Goal: Transaction & Acquisition: Purchase product/service

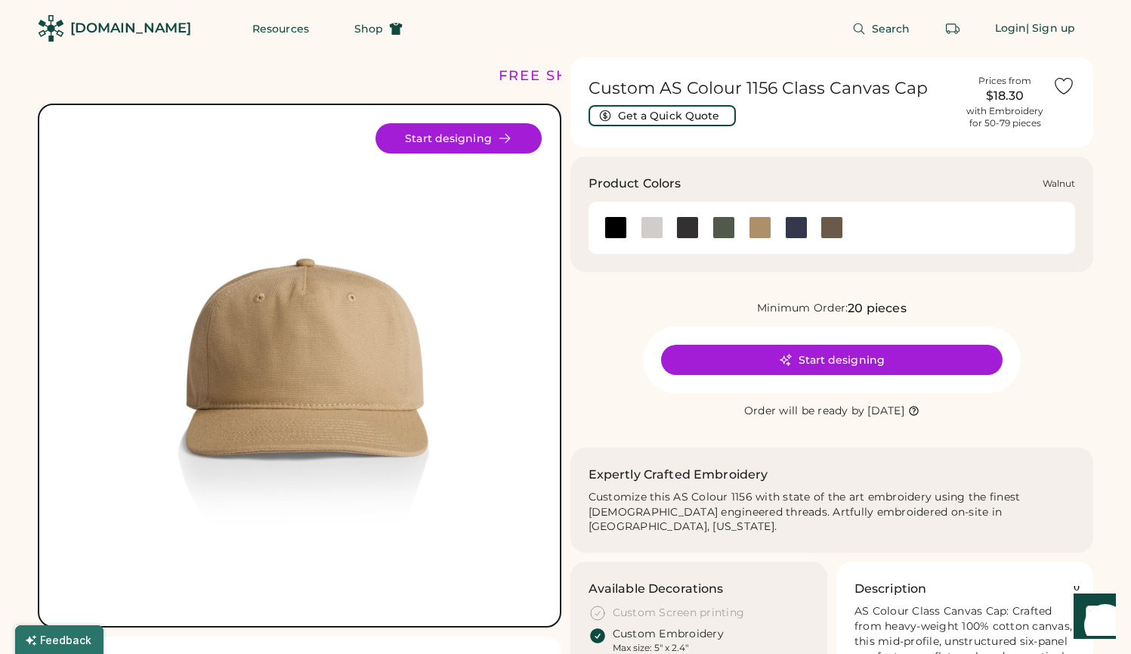
click at [834, 227] on div at bounding box center [832, 227] width 23 height 23
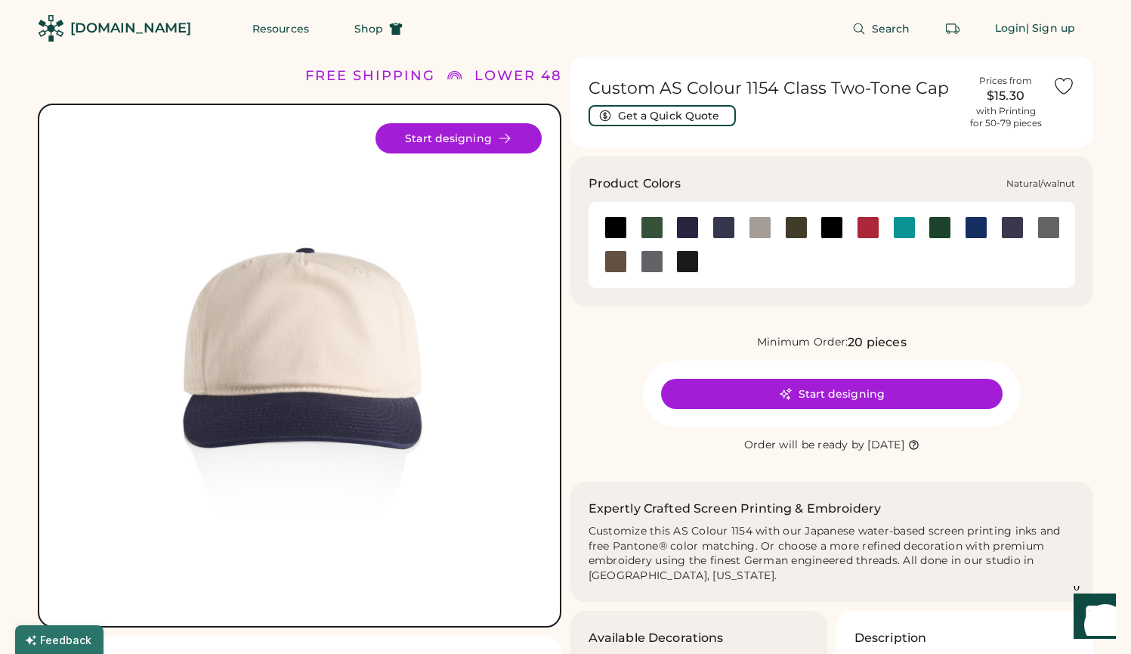
click at [617, 261] on div at bounding box center [616, 261] width 23 height 23
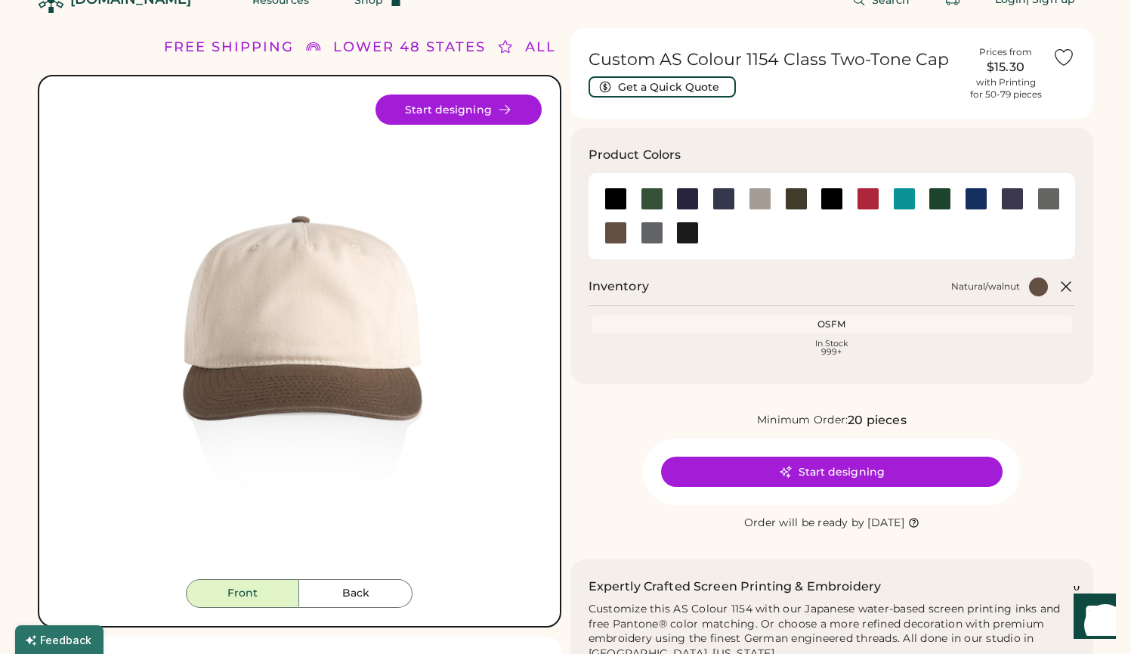
scroll to position [45, 0]
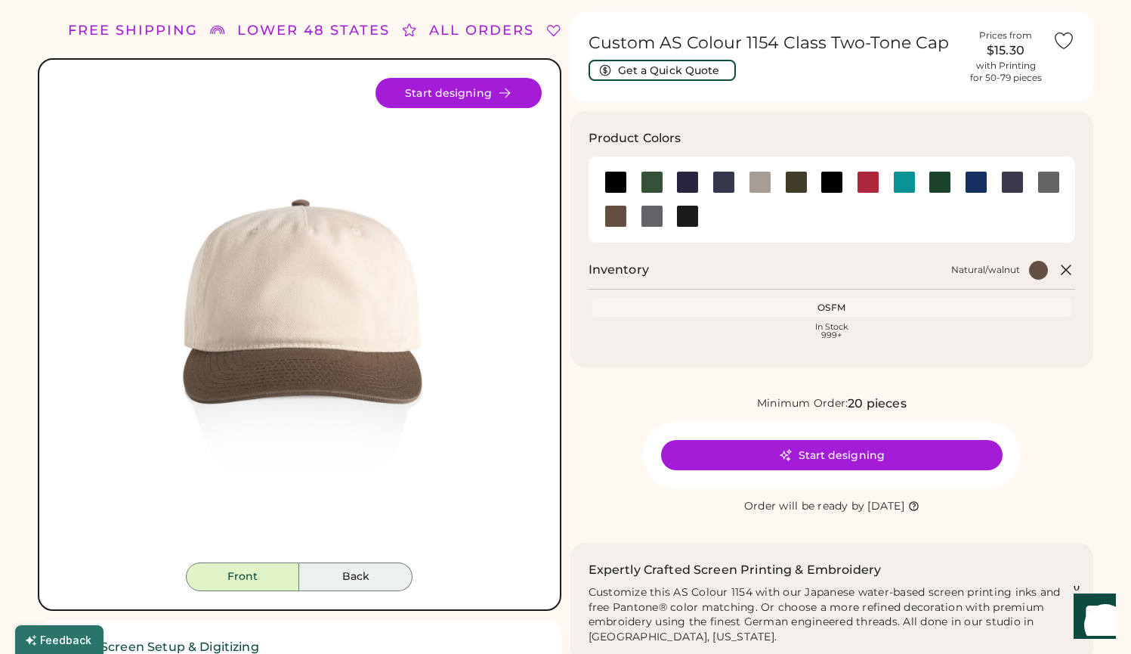
click at [367, 578] on button "Back" at bounding box center [355, 576] width 113 height 29
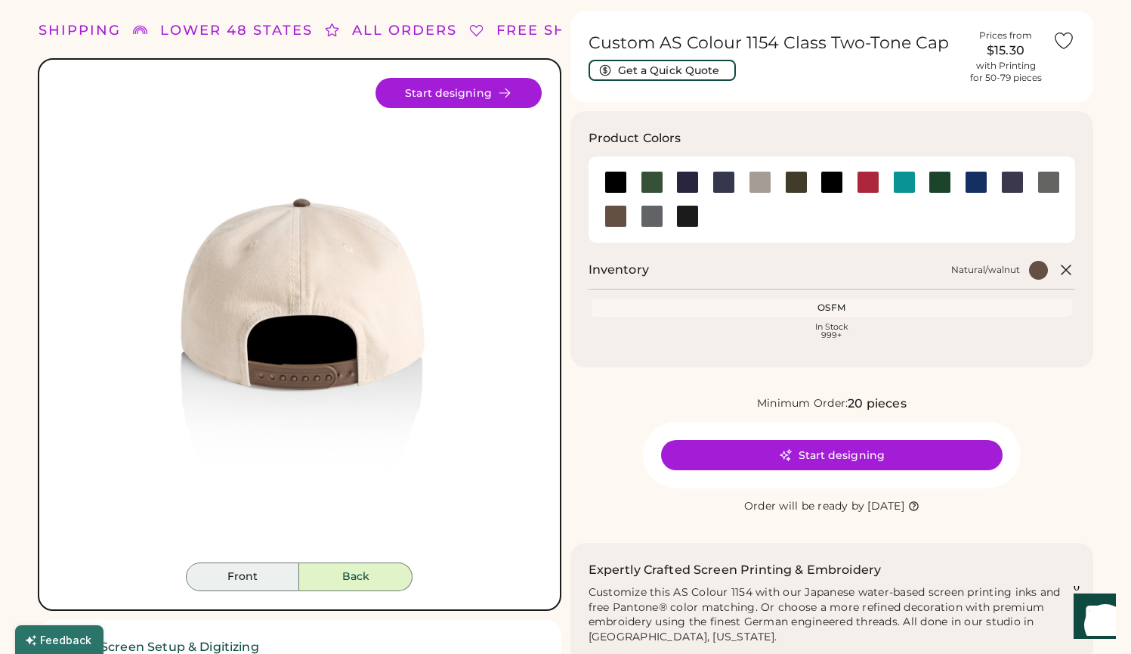
click at [270, 577] on button "Front" at bounding box center [242, 576] width 113 height 29
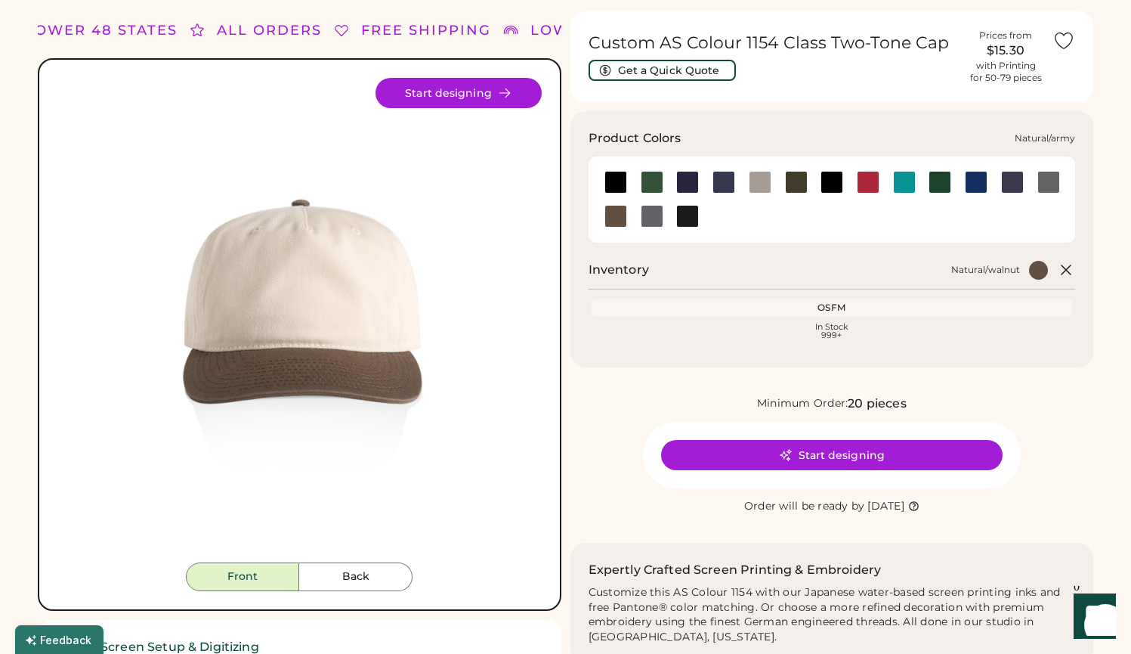
click at [800, 178] on div at bounding box center [796, 182] width 23 height 23
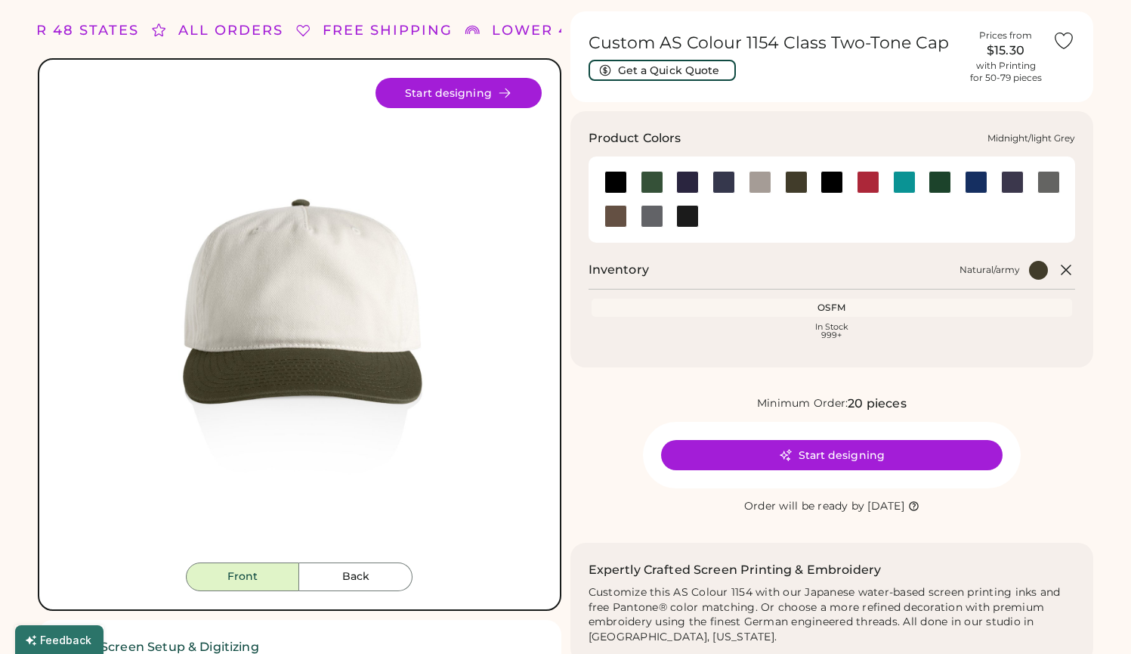
click at [760, 185] on div at bounding box center [760, 182] width 23 height 23
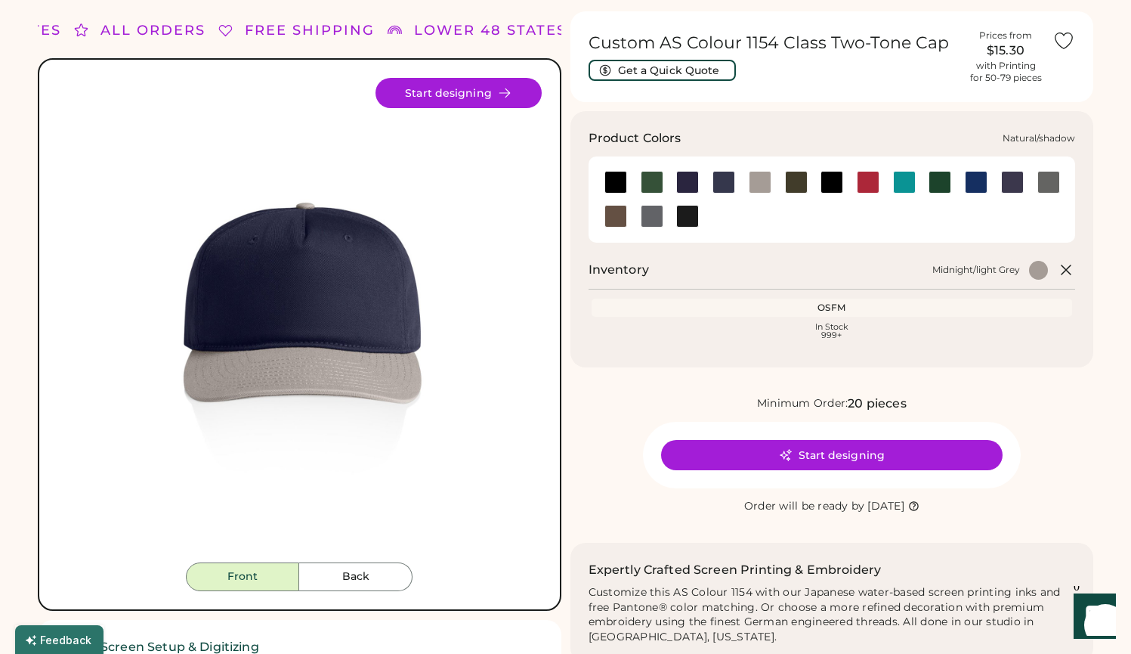
click at [1042, 175] on div at bounding box center [1049, 182] width 23 height 23
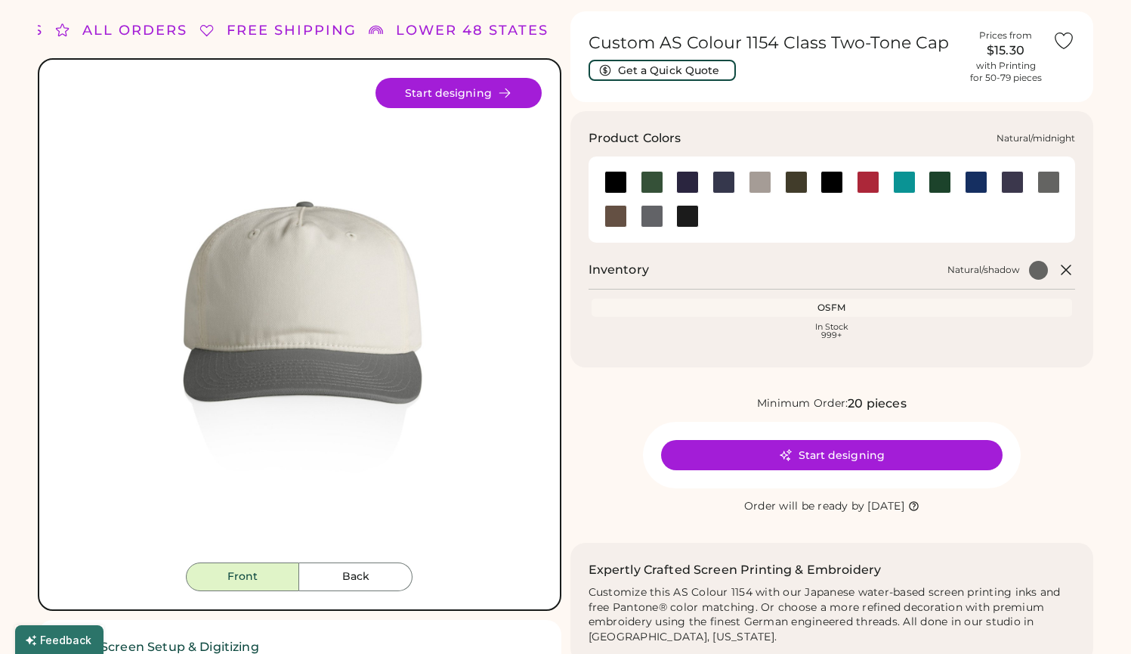
click at [1014, 177] on div at bounding box center [1012, 182] width 23 height 23
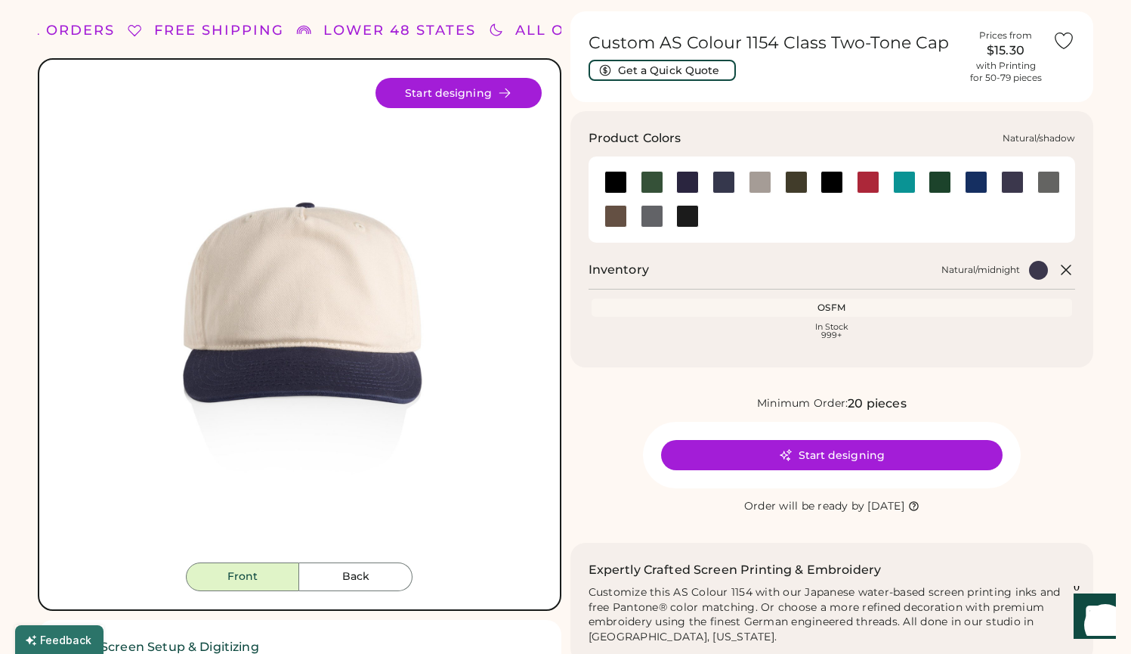
click at [1054, 183] on div at bounding box center [1049, 182] width 23 height 23
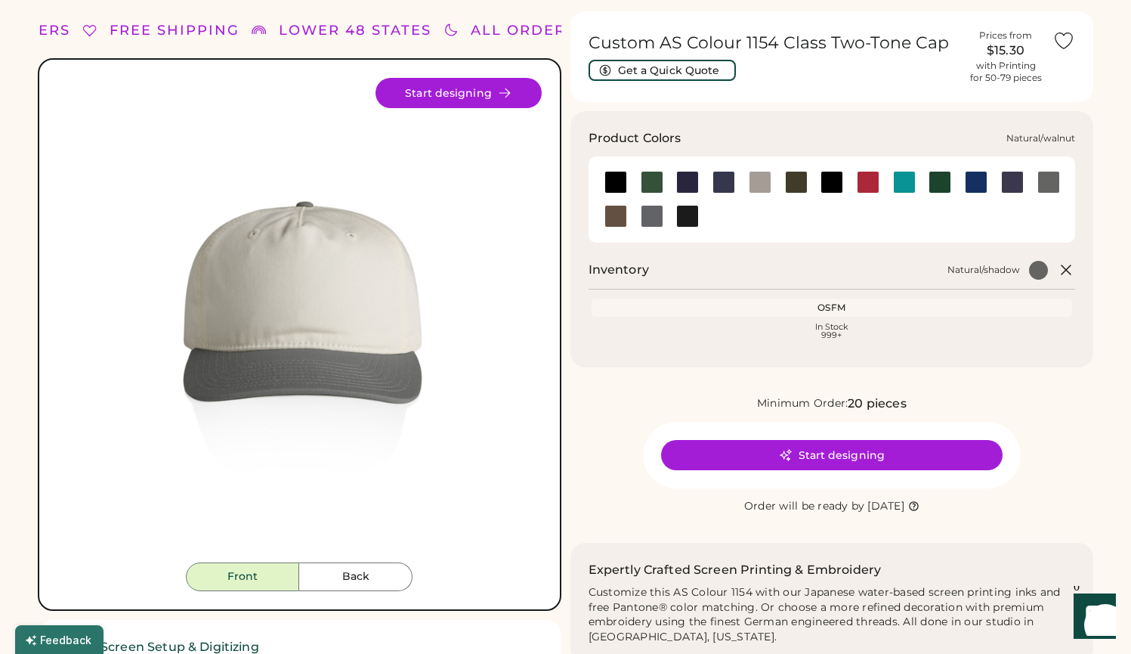
click at [610, 212] on div at bounding box center [616, 216] width 23 height 23
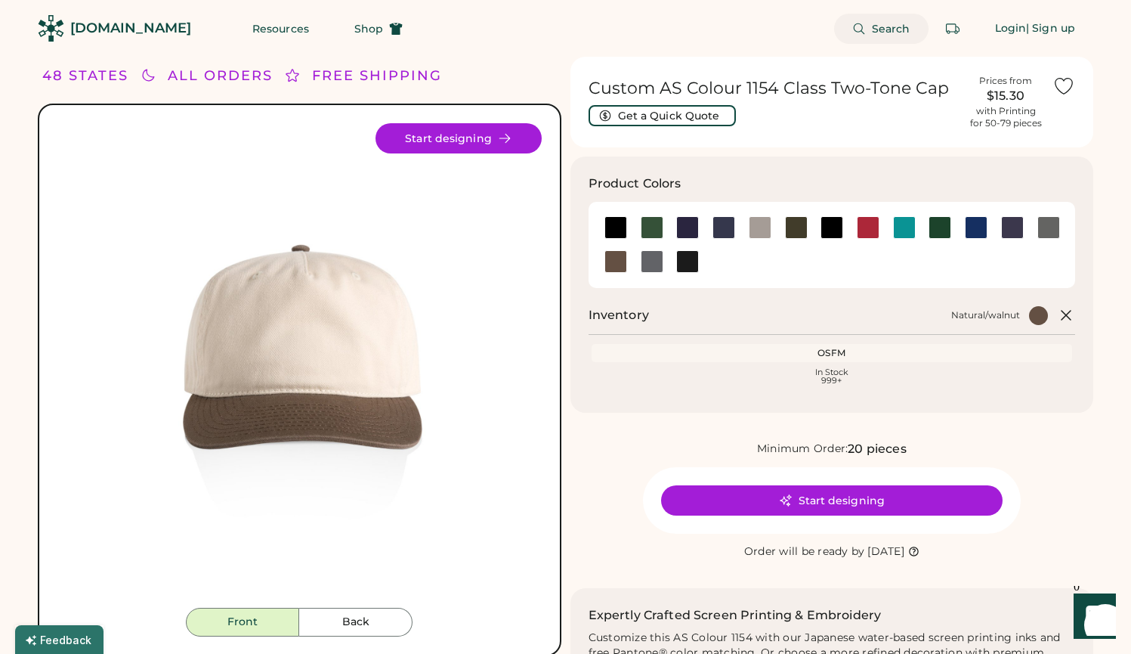
click at [890, 29] on span "Search" at bounding box center [891, 28] width 39 height 11
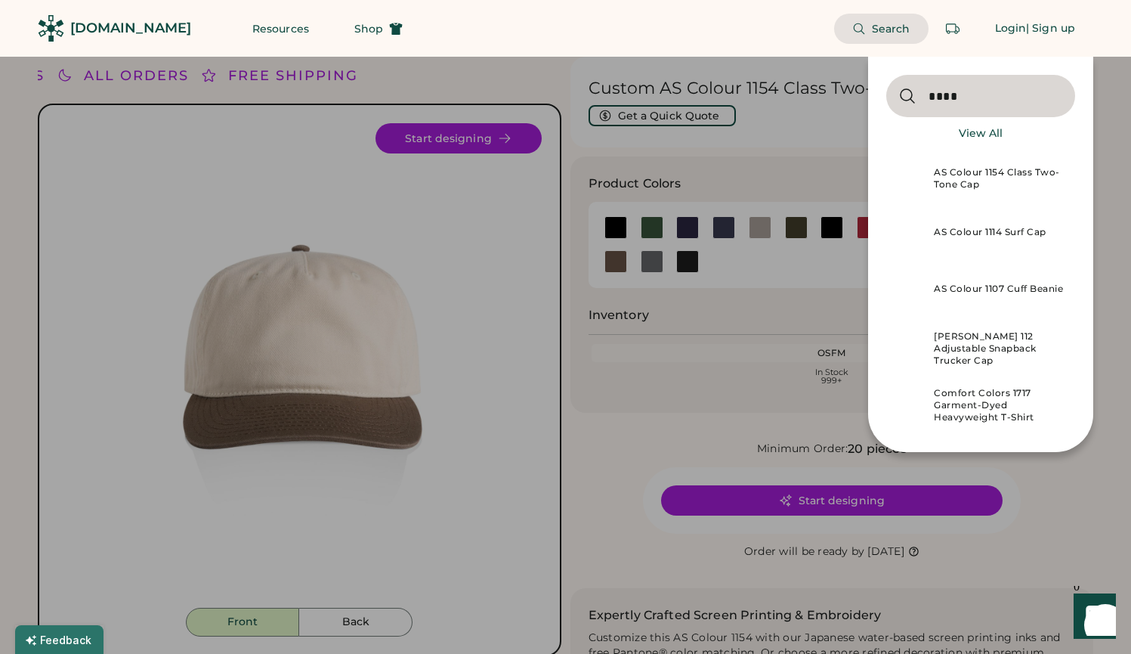
type input "****"
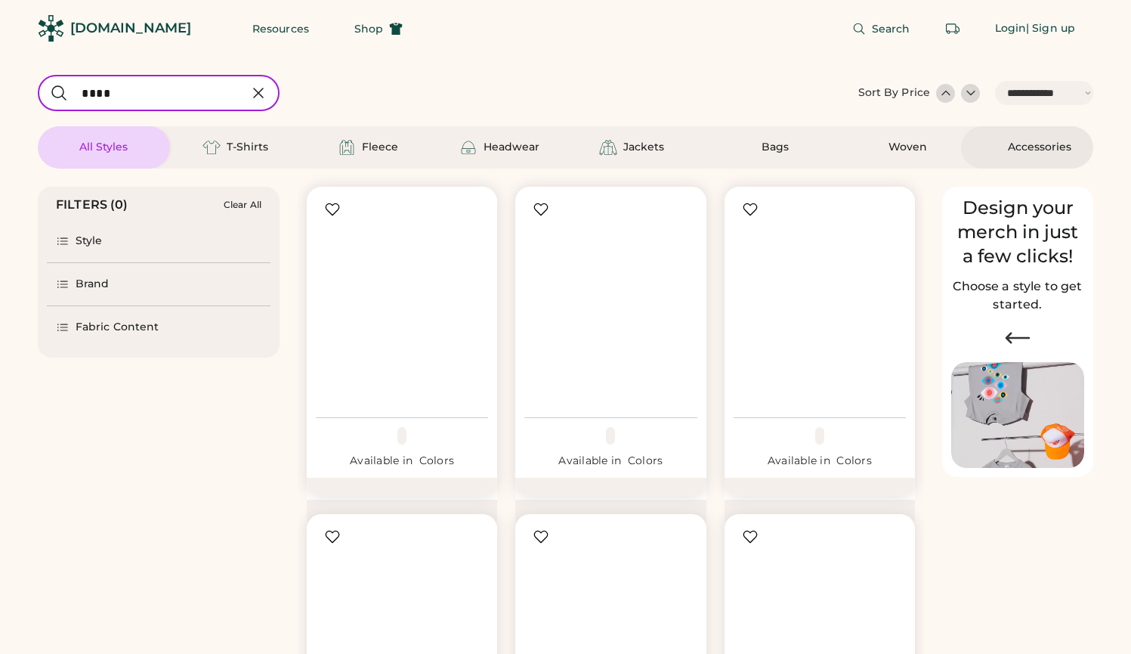
select select "*****"
select select "*"
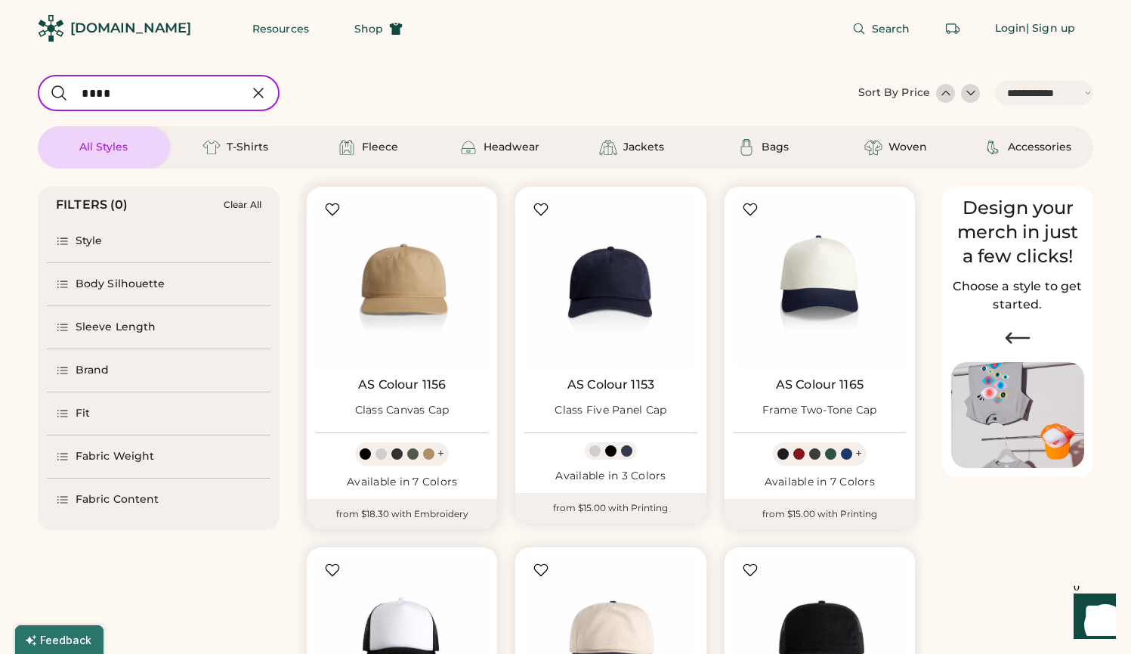
click at [419, 297] on img at bounding box center [402, 282] width 172 height 172
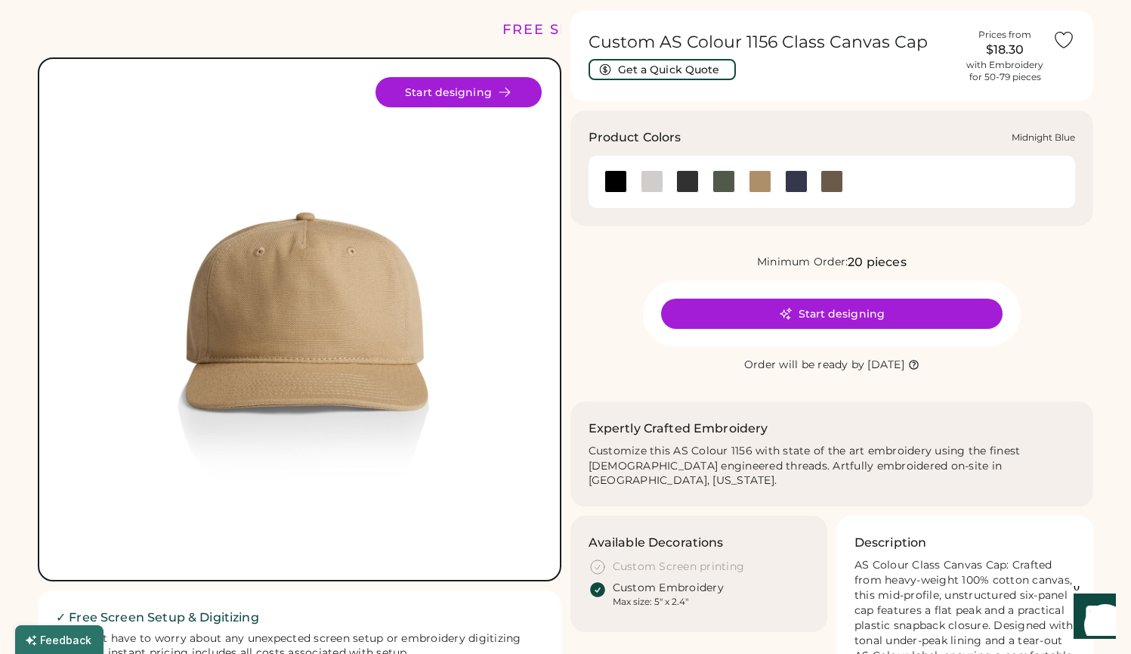
click at [801, 179] on div at bounding box center [796, 181] width 23 height 23
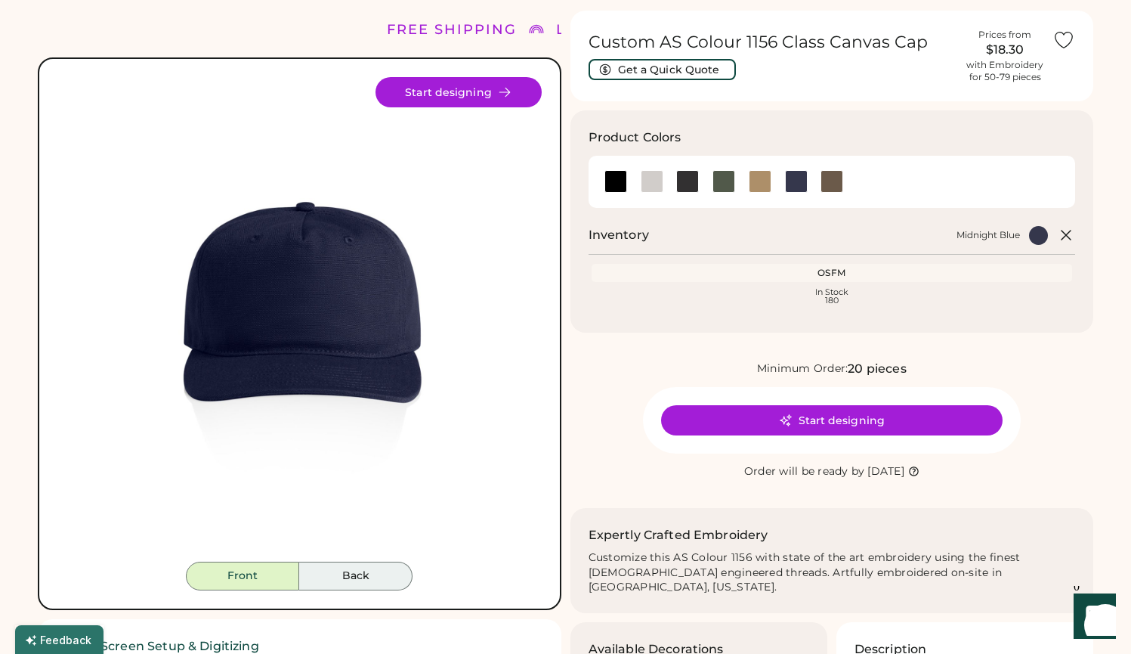
click at [335, 580] on button "Back" at bounding box center [355, 576] width 113 height 29
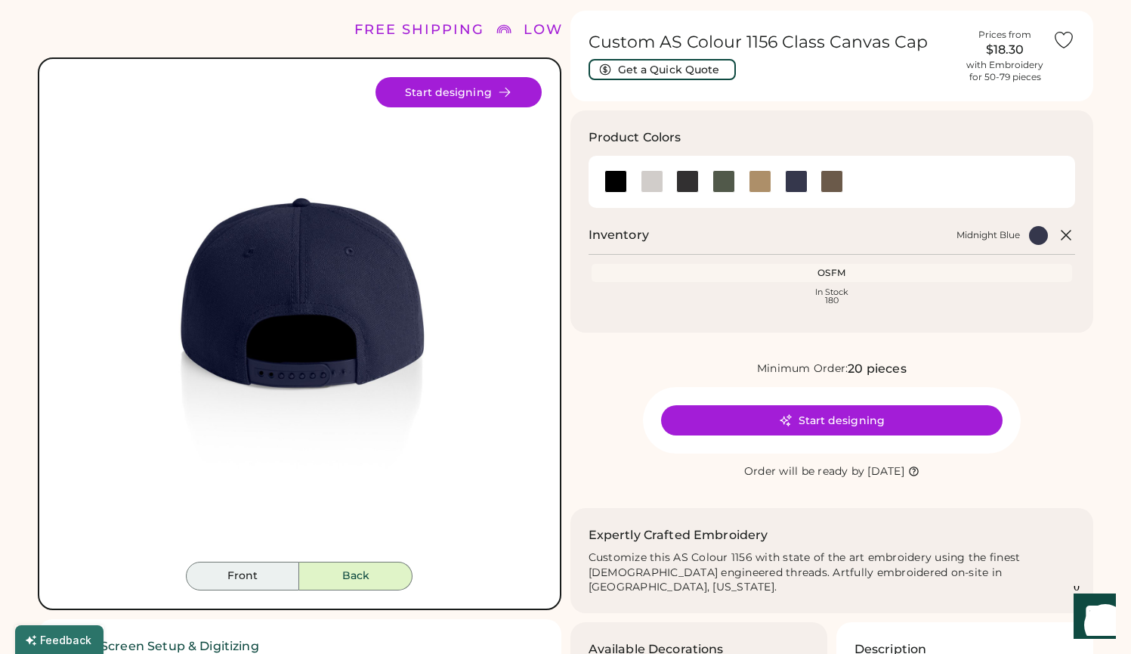
click at [260, 576] on button "Front" at bounding box center [242, 576] width 113 height 29
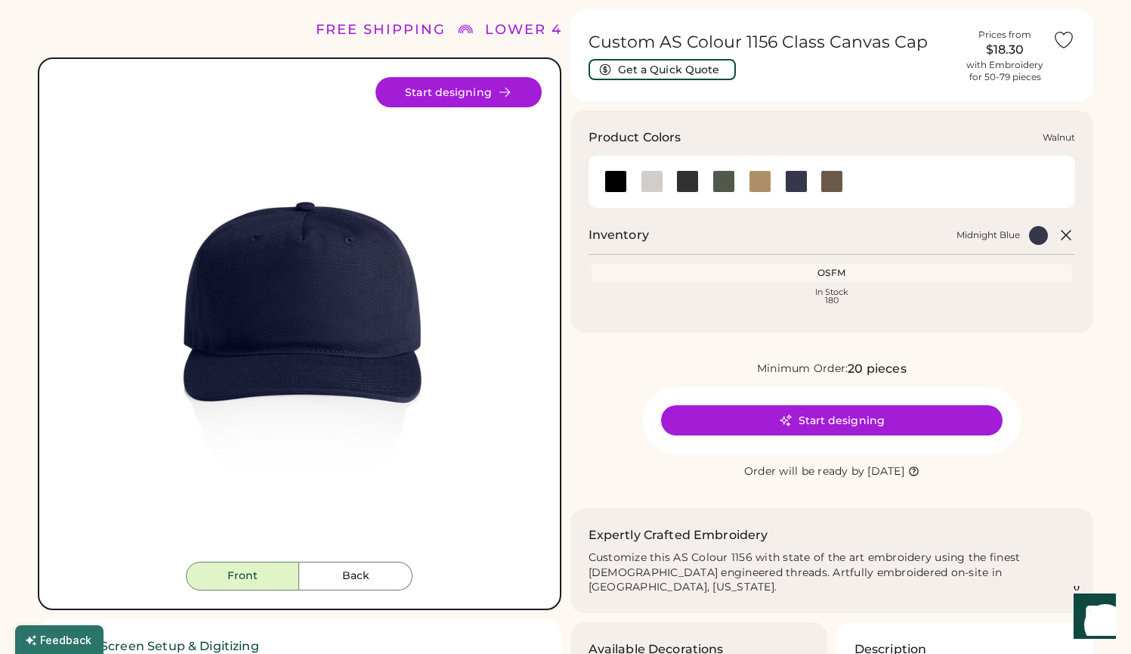
click at [841, 175] on div at bounding box center [832, 181] width 23 height 23
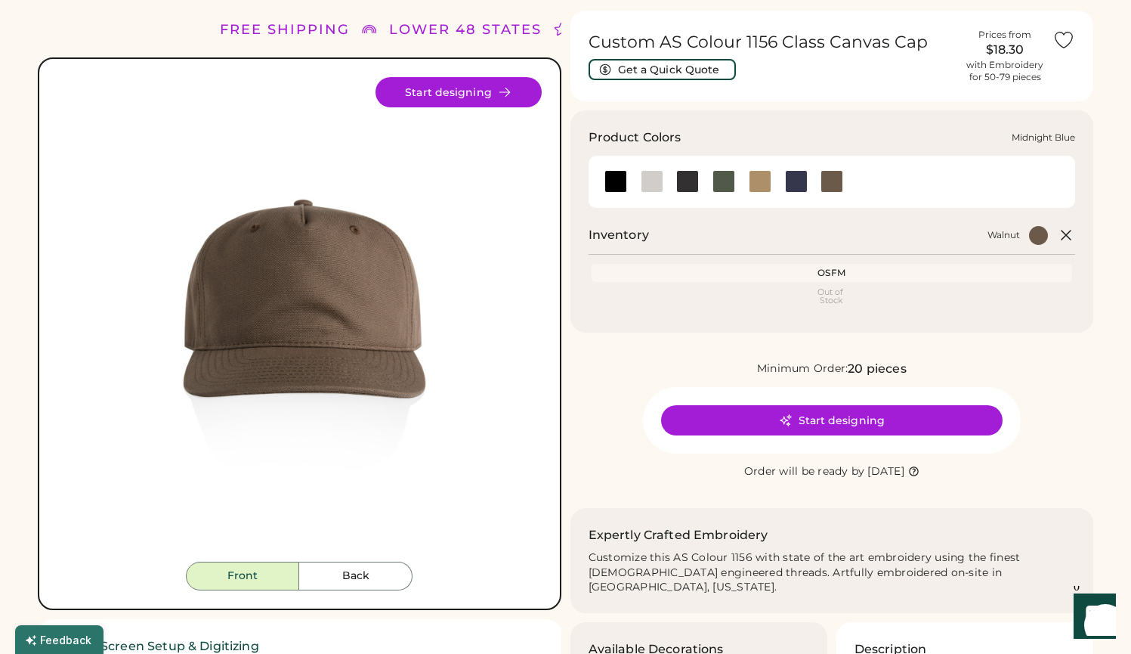
click at [791, 181] on div at bounding box center [796, 181] width 23 height 23
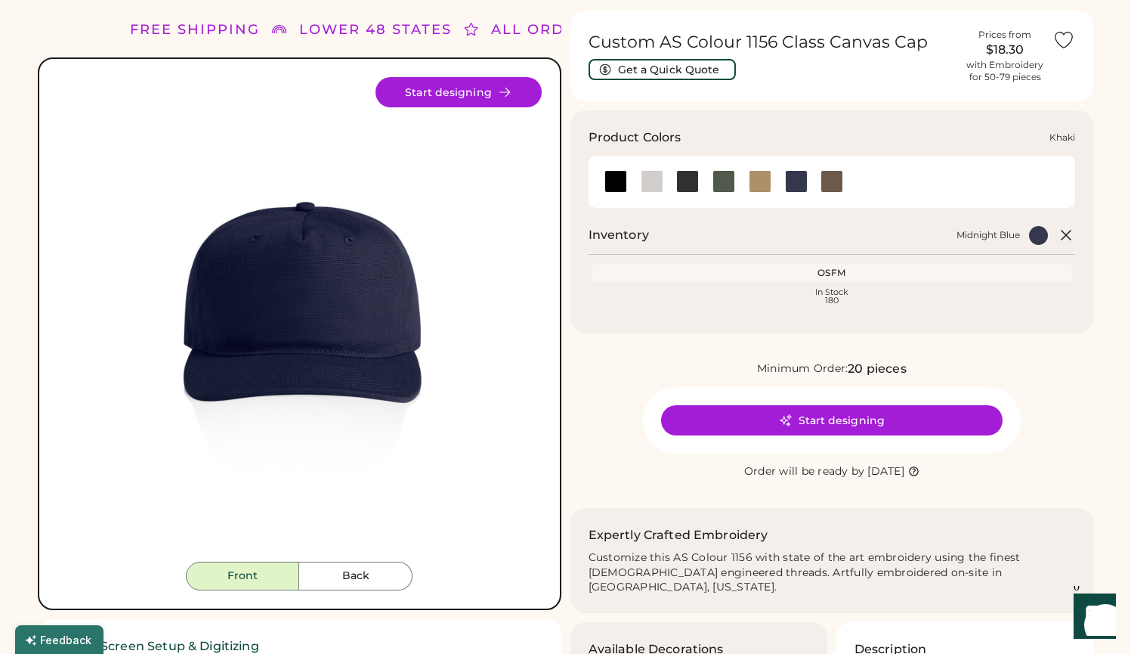
click at [761, 175] on div at bounding box center [760, 181] width 23 height 23
